Goal: Task Accomplishment & Management: Use online tool/utility

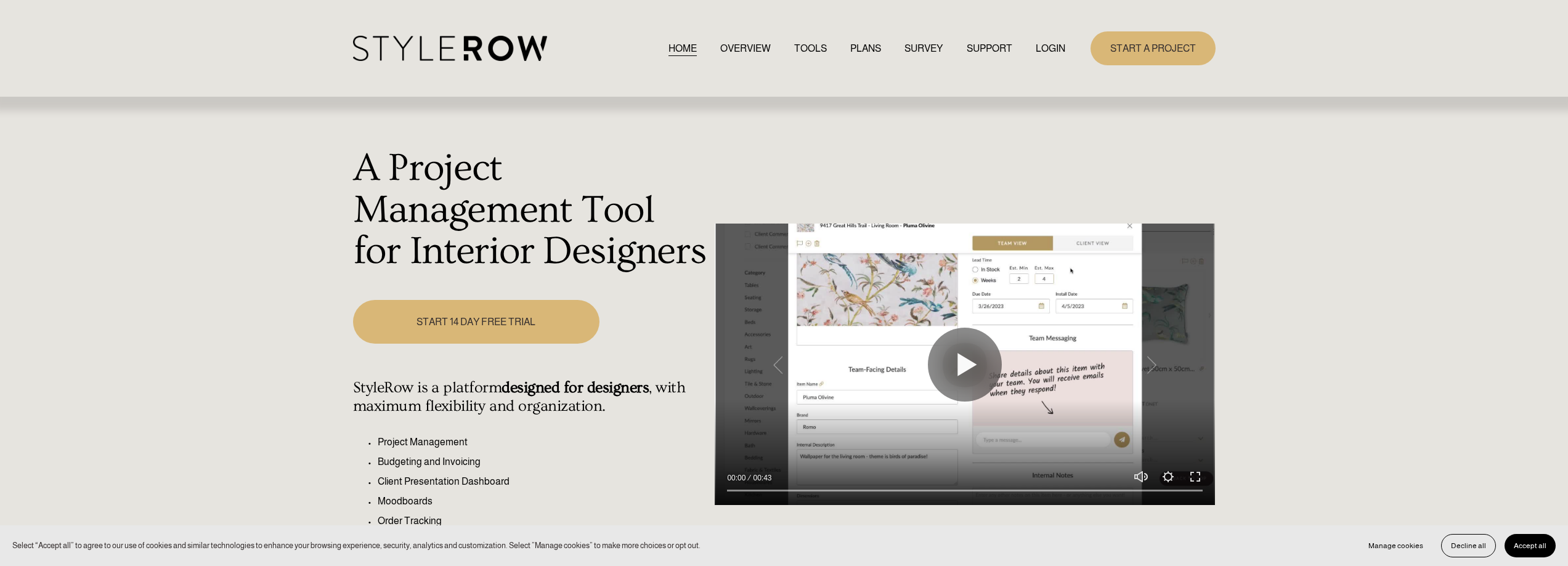
click at [1041, 47] on link "LOGIN" at bounding box center [1050, 48] width 29 height 17
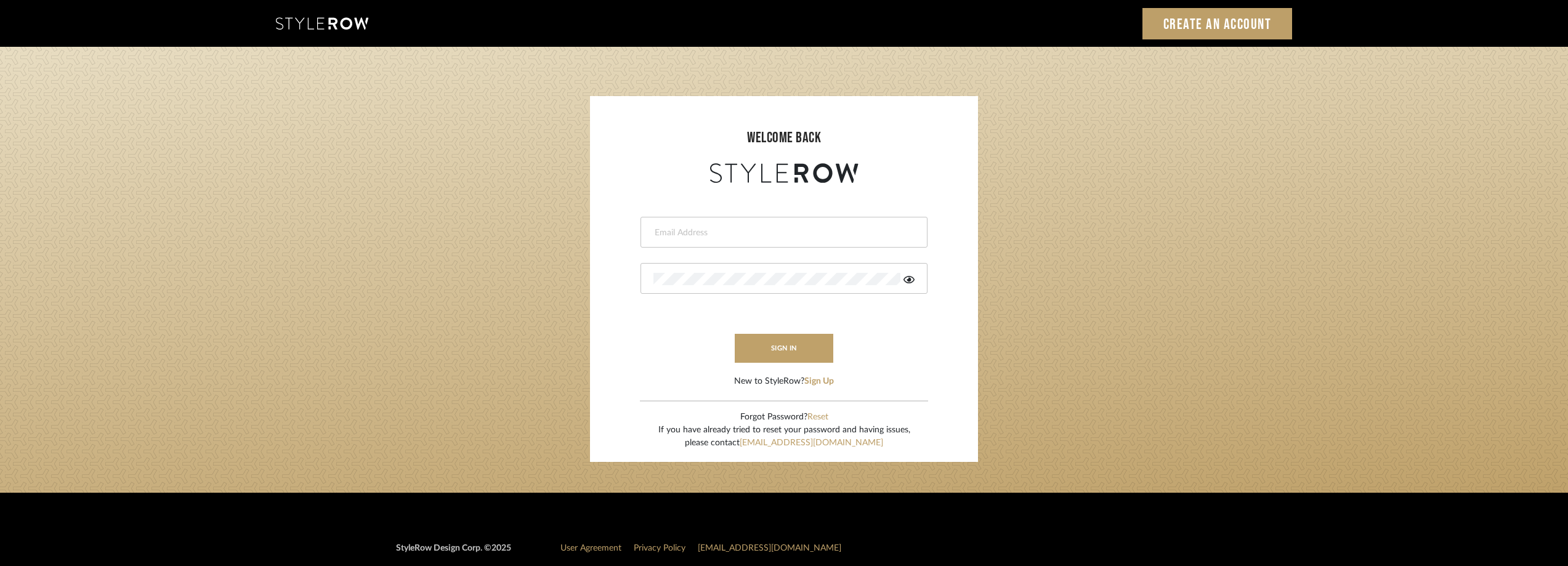
click at [698, 226] on div at bounding box center [784, 232] width 287 height 31
click at [699, 231] on input "email" at bounding box center [783, 232] width 258 height 13
type input "anela@studiodb.com"
click at [750, 350] on button "sign in" at bounding box center [784, 349] width 98 height 29
click at [777, 341] on button "sign in" at bounding box center [784, 349] width 98 height 29
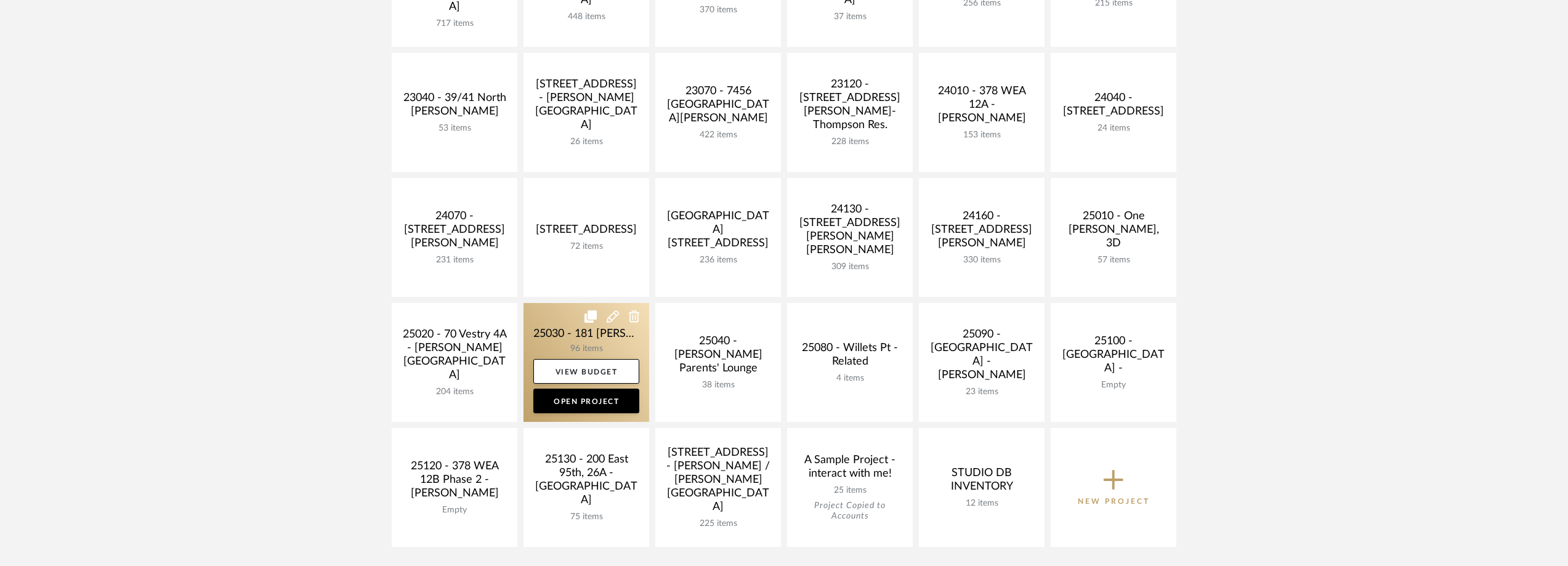
scroll to position [431, 0]
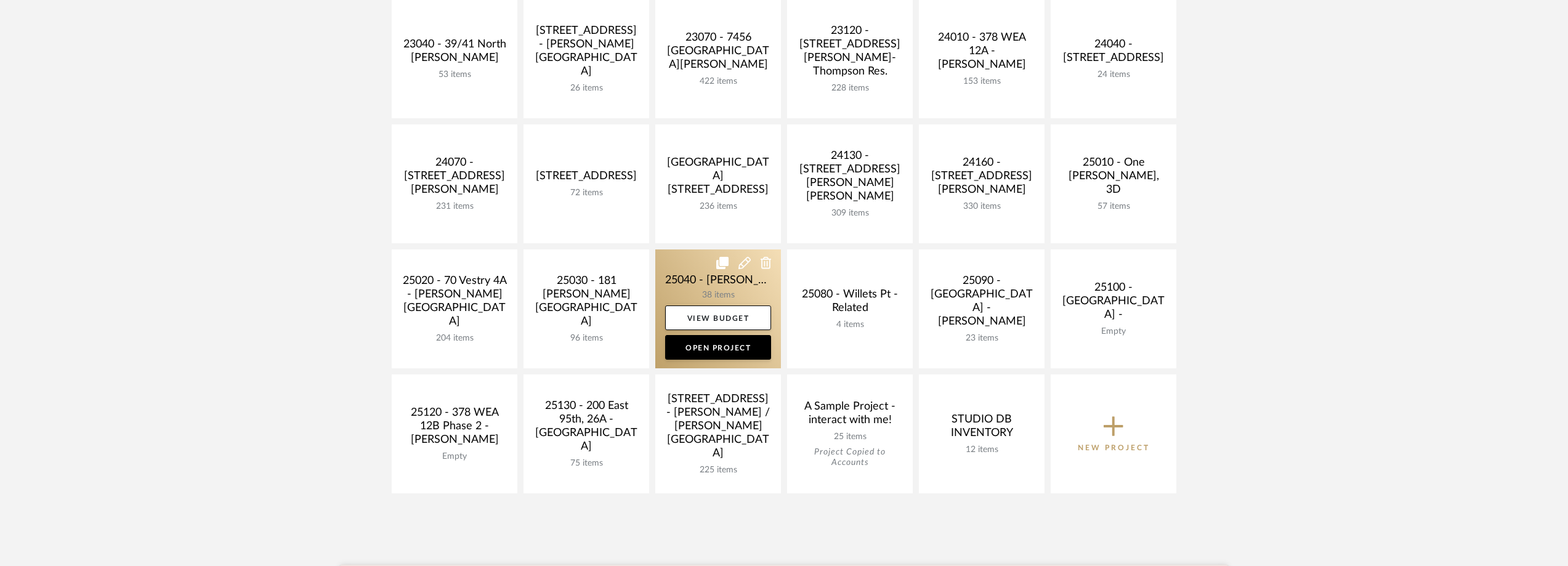
click at [686, 284] on link at bounding box center [717, 309] width 125 height 118
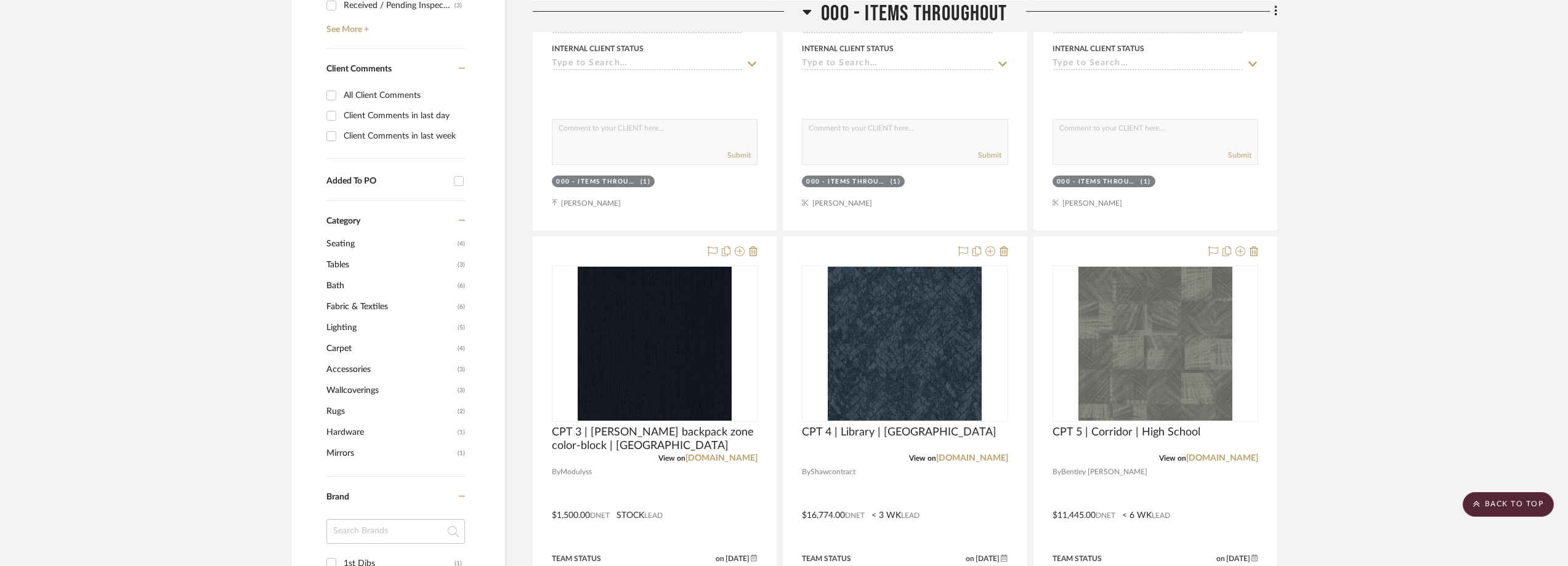
scroll to position [985, 0]
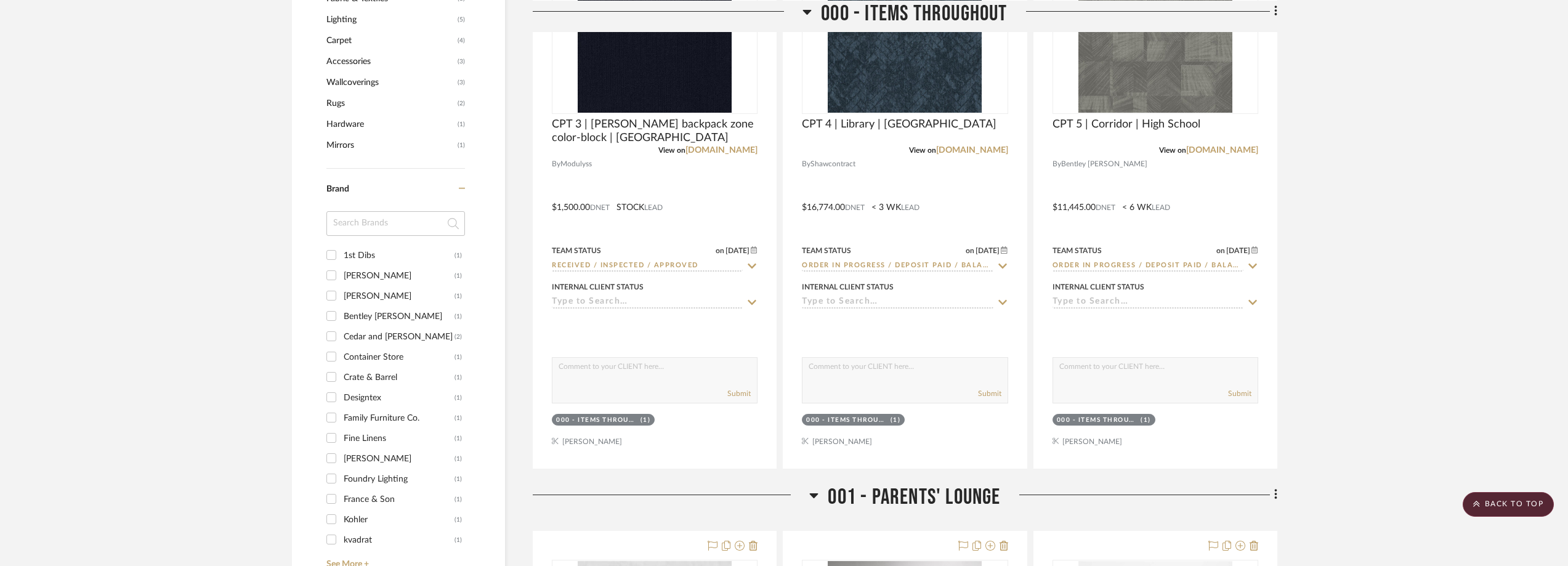
click at [357, 215] on input at bounding box center [395, 223] width 139 height 24
type input "way"
click at [367, 251] on div "Wayfair" at bounding box center [399, 255] width 111 height 19
click at [341, 251] on input "Wayfair (1)" at bounding box center [331, 254] width 19 height 19
checkbox input "true"
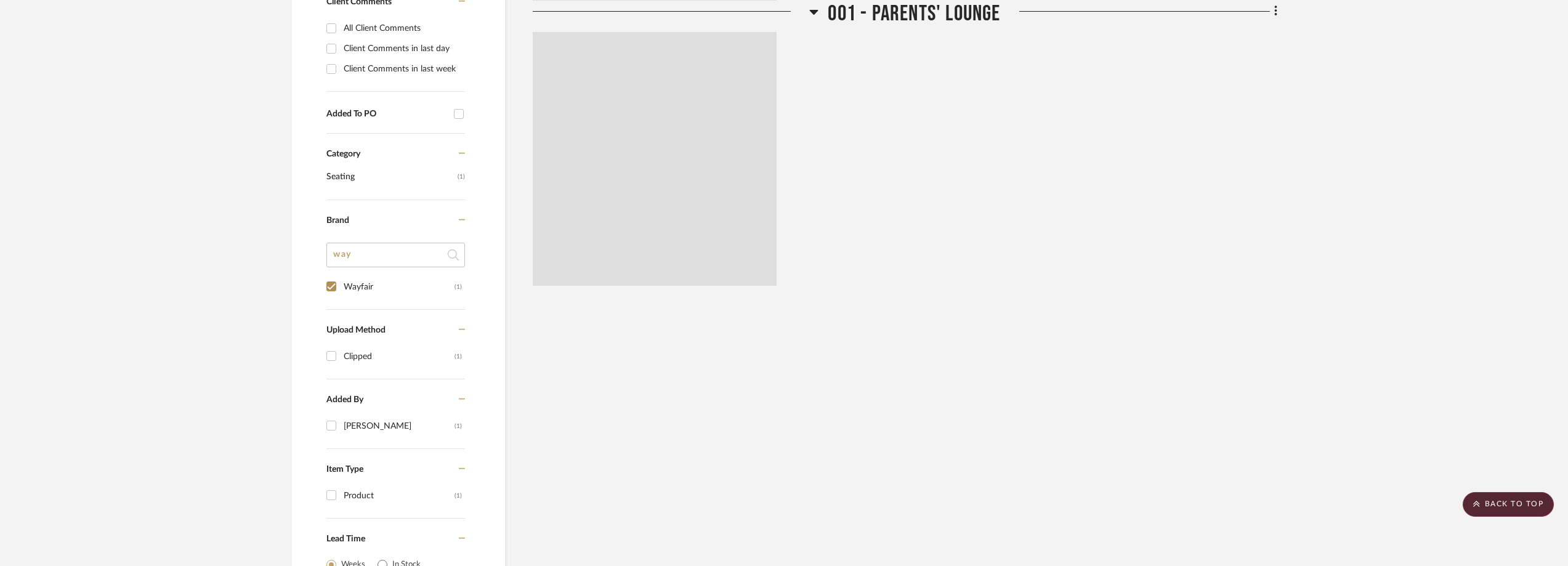
scroll to position [423, 0]
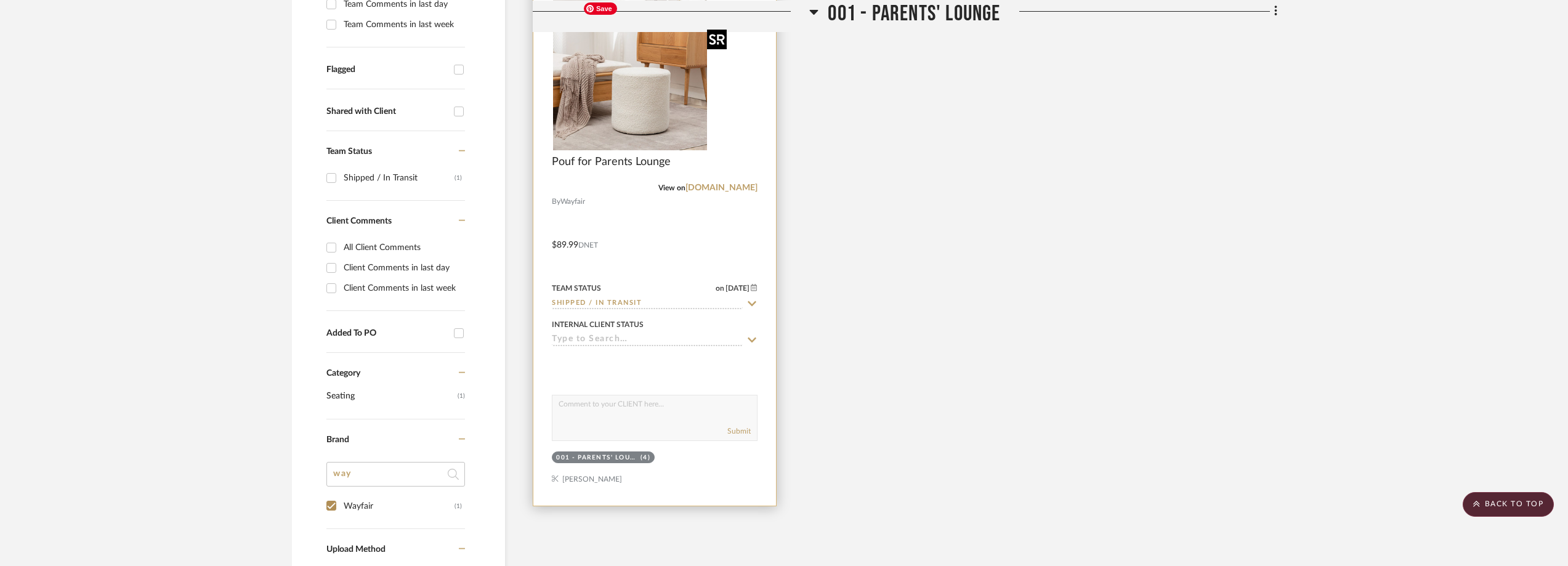
click at [0, 0] on img at bounding box center [0, 0] width 0 height 0
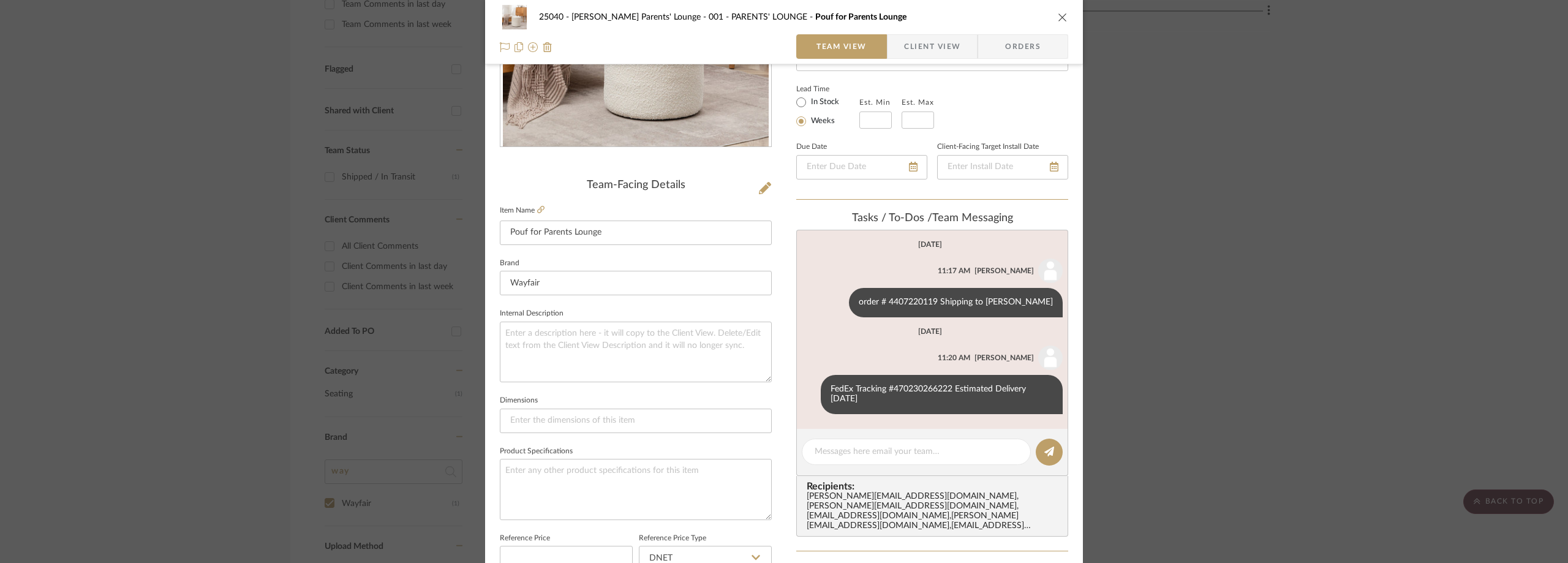
scroll to position [306, 0]
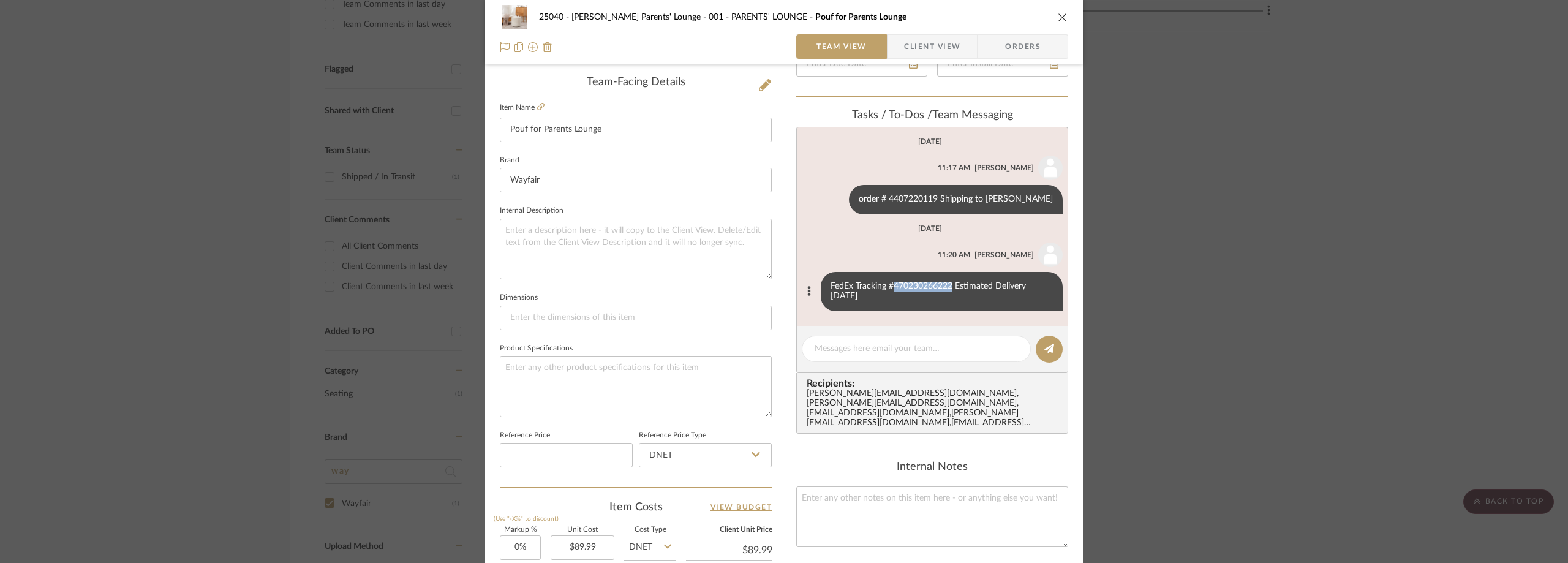
drag, startPoint x: 888, startPoint y: 286, endPoint x: 948, endPoint y: 285, distance: 60.0
click at [948, 285] on div "FedEx Tracking #470230266222 Estimated Delivery Mon, Aug 11" at bounding box center [941, 292] width 242 height 40
copy div "470230266222"
